Goal: Task Accomplishment & Management: Complete application form

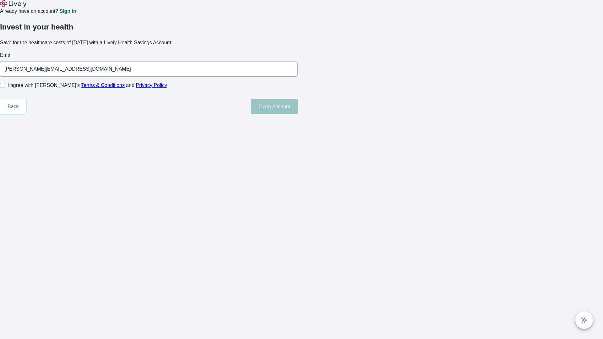
click at [5, 88] on input "I agree with Lively’s Terms & Conditions and Privacy Policy" at bounding box center [2, 85] width 5 height 5
checkbox input "true"
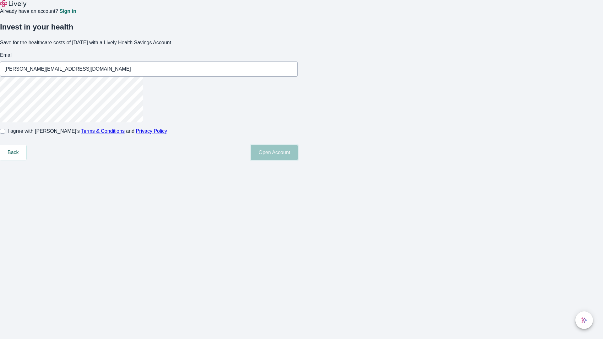
click at [298, 160] on button "Open Account" at bounding box center [274, 152] width 47 height 15
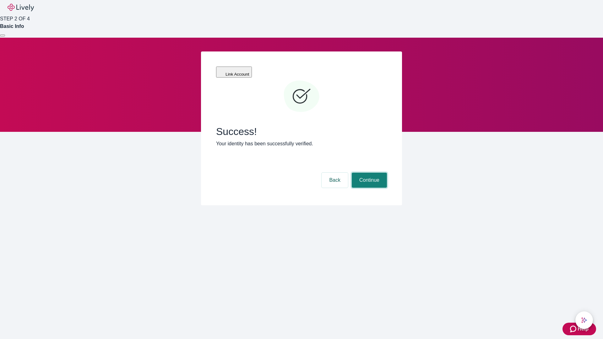
click at [368, 173] on button "Continue" at bounding box center [369, 180] width 35 height 15
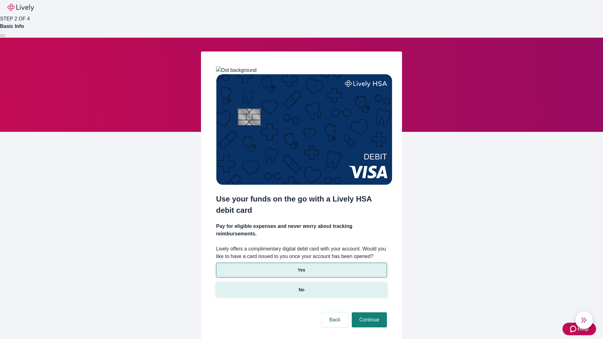
click at [301, 287] on p "No" at bounding box center [302, 290] width 6 height 7
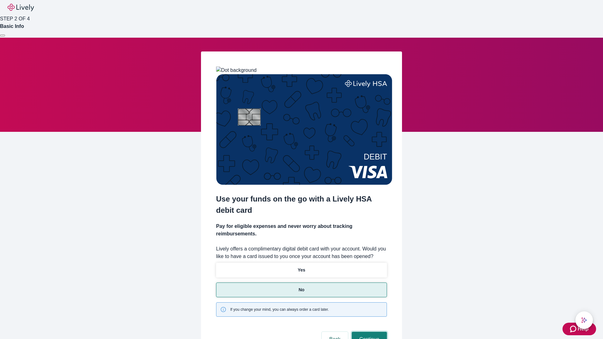
click at [368, 332] on button "Continue" at bounding box center [369, 339] width 35 height 15
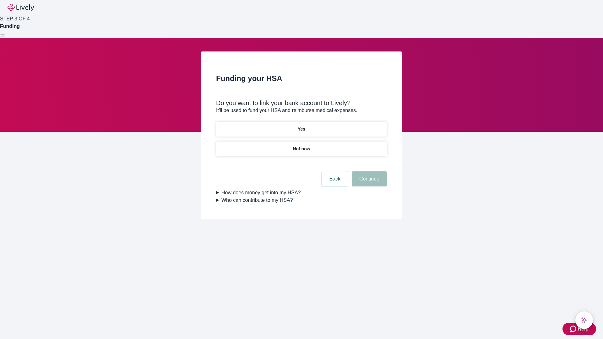
click at [301, 126] on p "Yes" at bounding box center [302, 129] width 8 height 7
click at [368, 171] on button "Continue" at bounding box center [369, 178] width 35 height 15
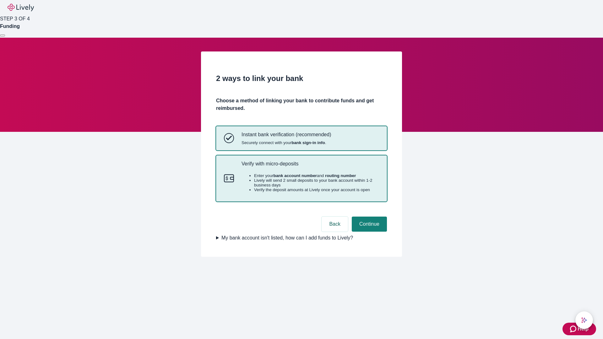
click at [310, 167] on p "Verify with micro-deposits" at bounding box center [310, 164] width 138 height 6
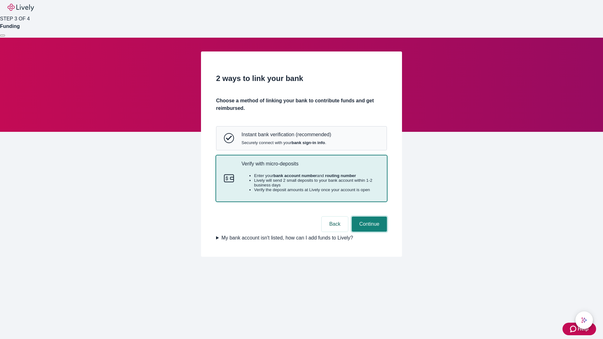
click at [368, 232] on button "Continue" at bounding box center [369, 224] width 35 height 15
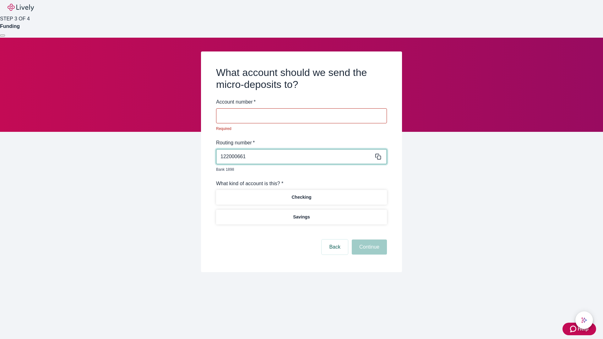
type input "122000661"
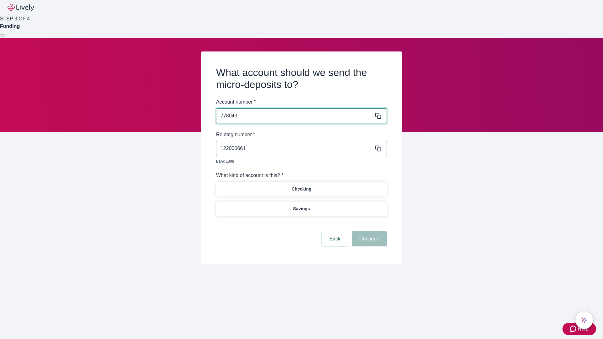
type input "778043"
click at [301, 186] on p "Checking" at bounding box center [301, 189] width 20 height 7
click at [368, 232] on button "Continue" at bounding box center [369, 238] width 35 height 15
